Goal: Navigation & Orientation: Find specific page/section

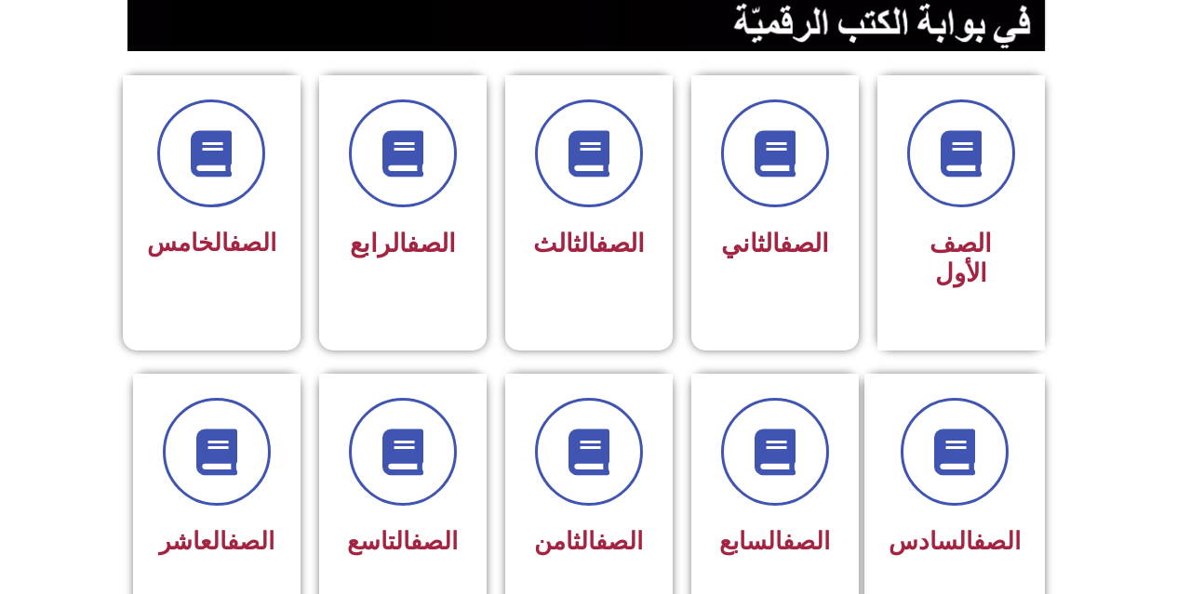
scroll to position [465, 0]
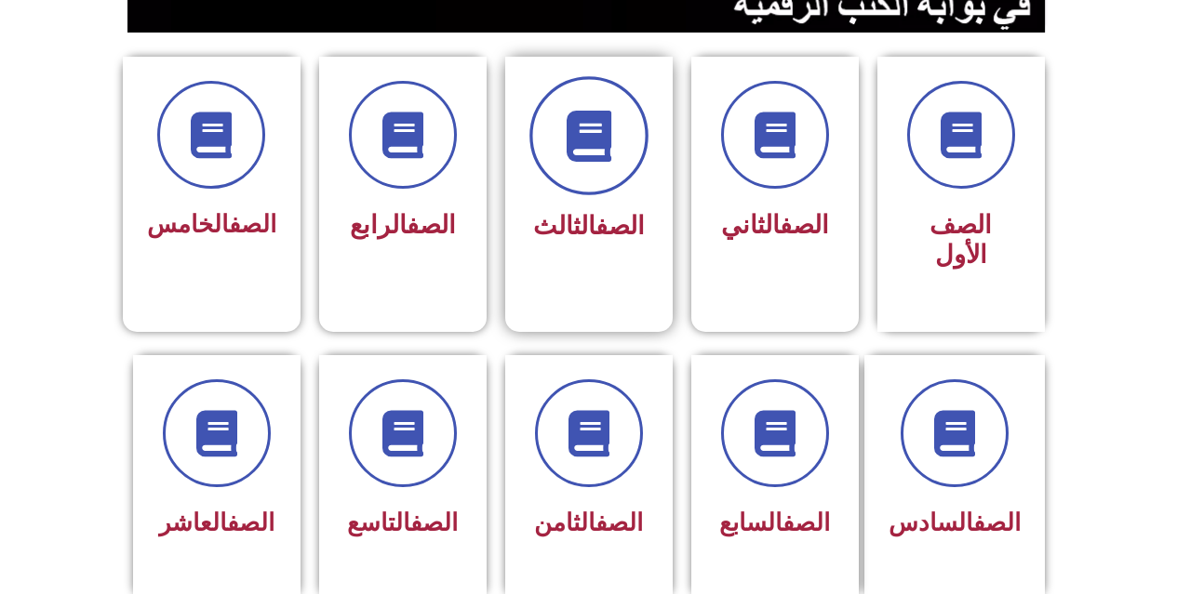
click at [591, 143] on icon at bounding box center [588, 136] width 51 height 51
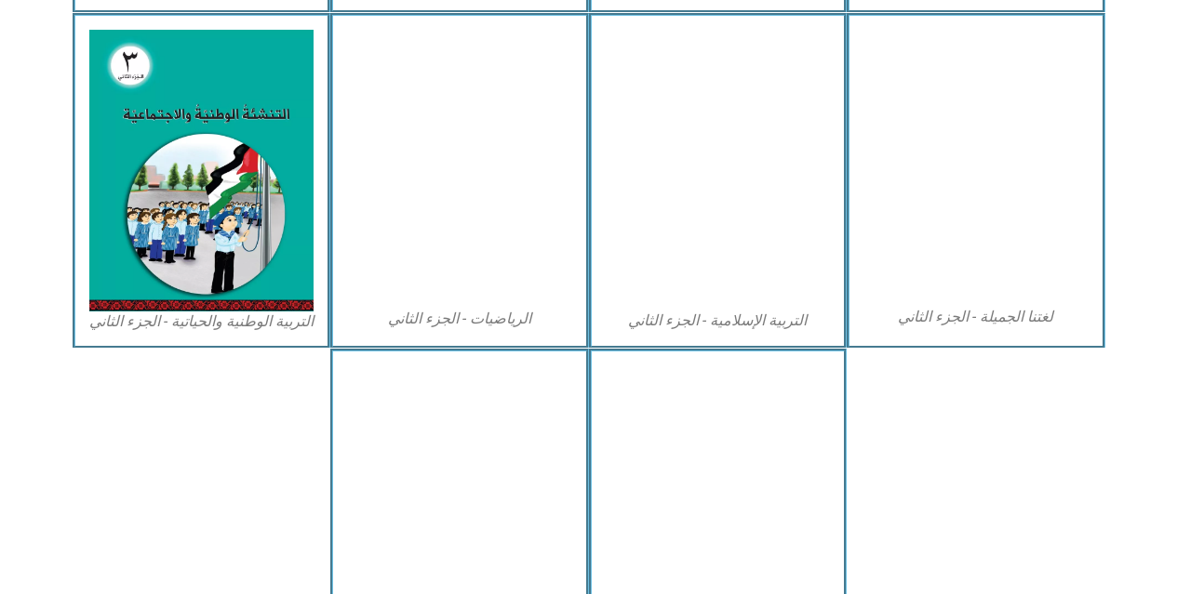
scroll to position [930, 0]
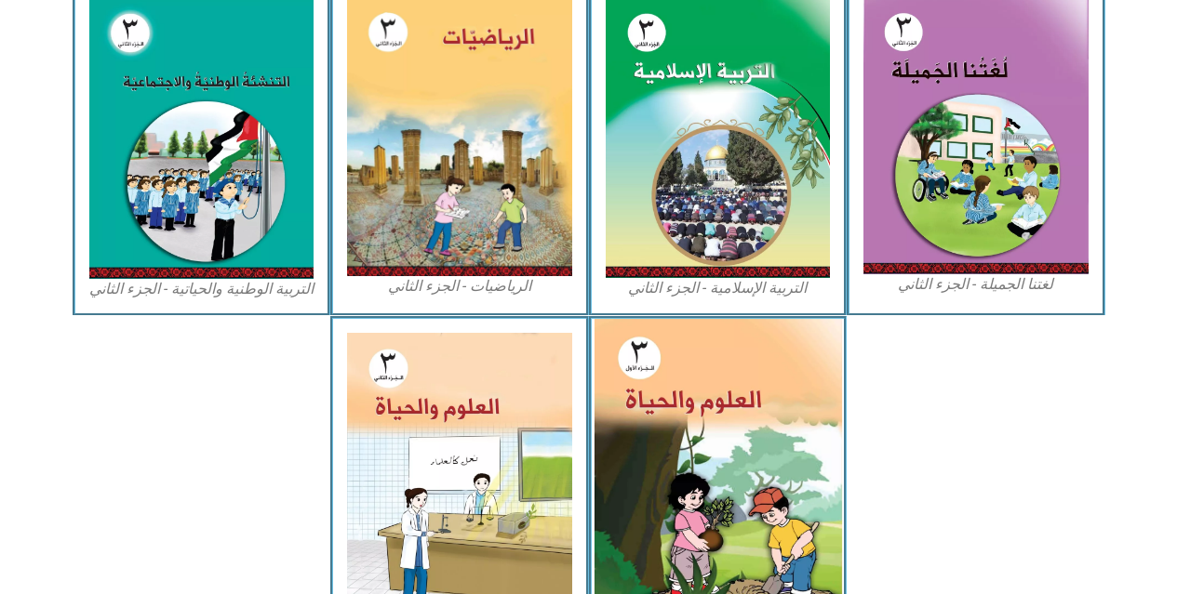
click at [668, 379] on img at bounding box center [716, 473] width 247 height 308
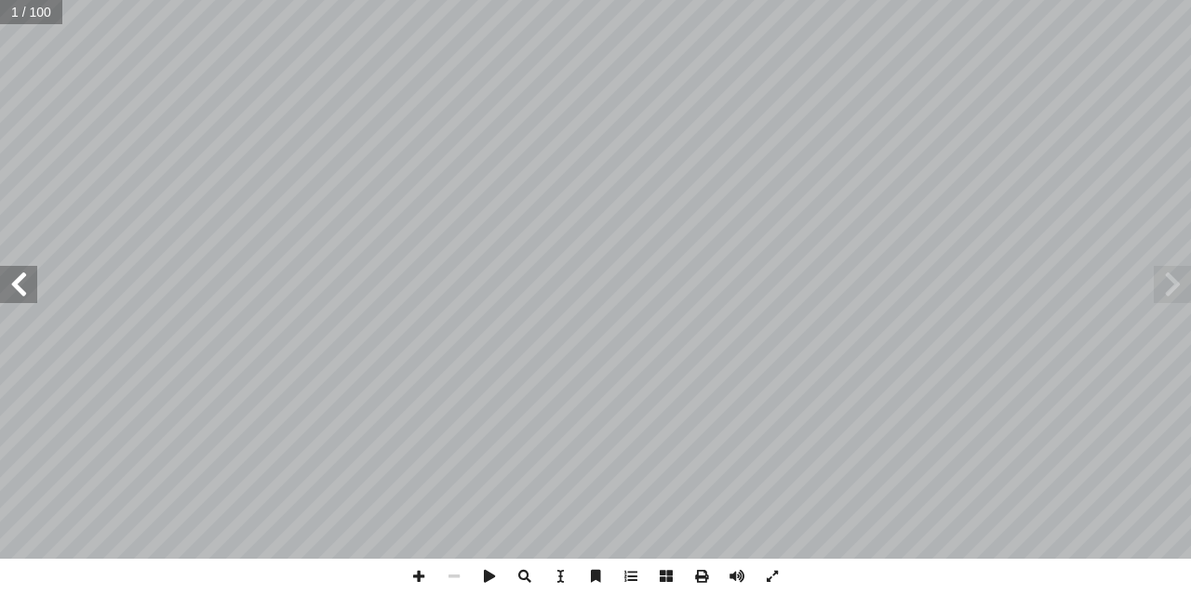
click at [0, 278] on span at bounding box center [18, 284] width 37 height 37
click at [28, 285] on span at bounding box center [18, 284] width 37 height 37
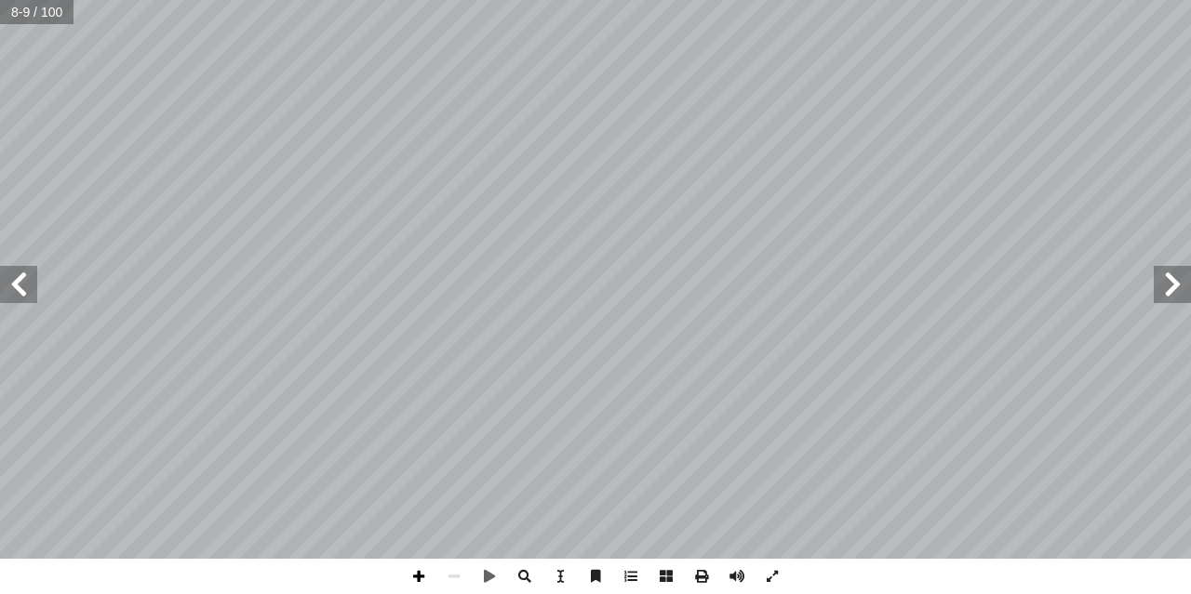
click at [423, 569] on span at bounding box center [418, 576] width 35 height 35
